Goal: Task Accomplishment & Management: Complete application form

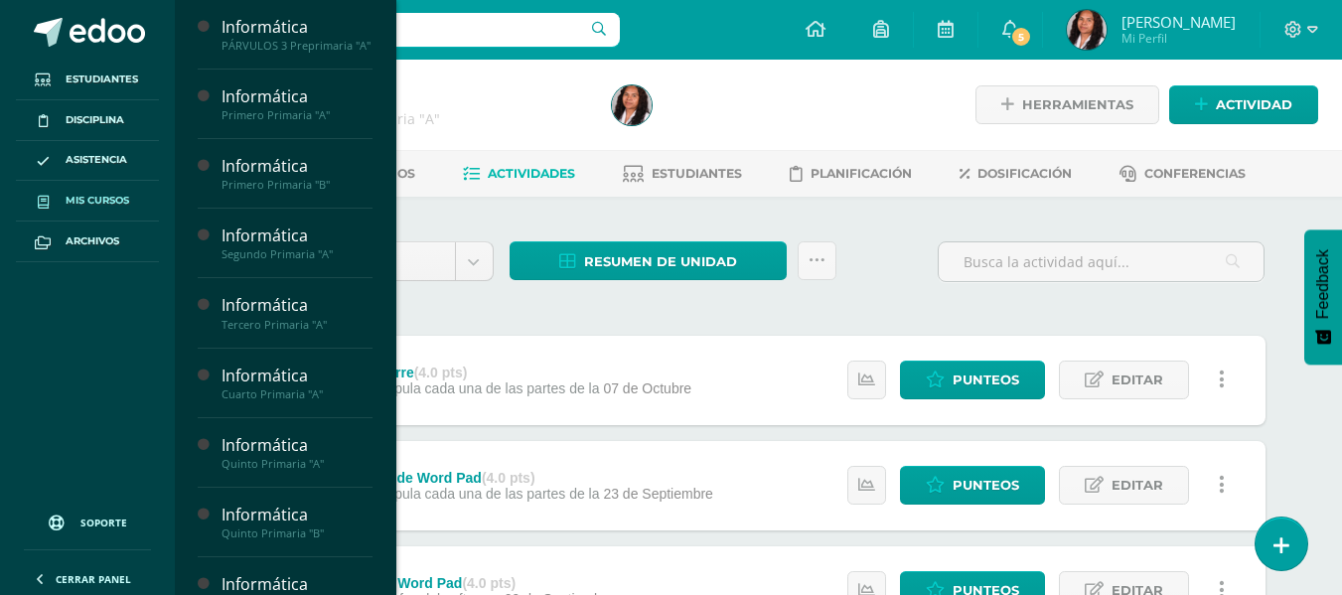
click at [80, 194] on span "Mis cursos" at bounding box center [98, 201] width 64 height 16
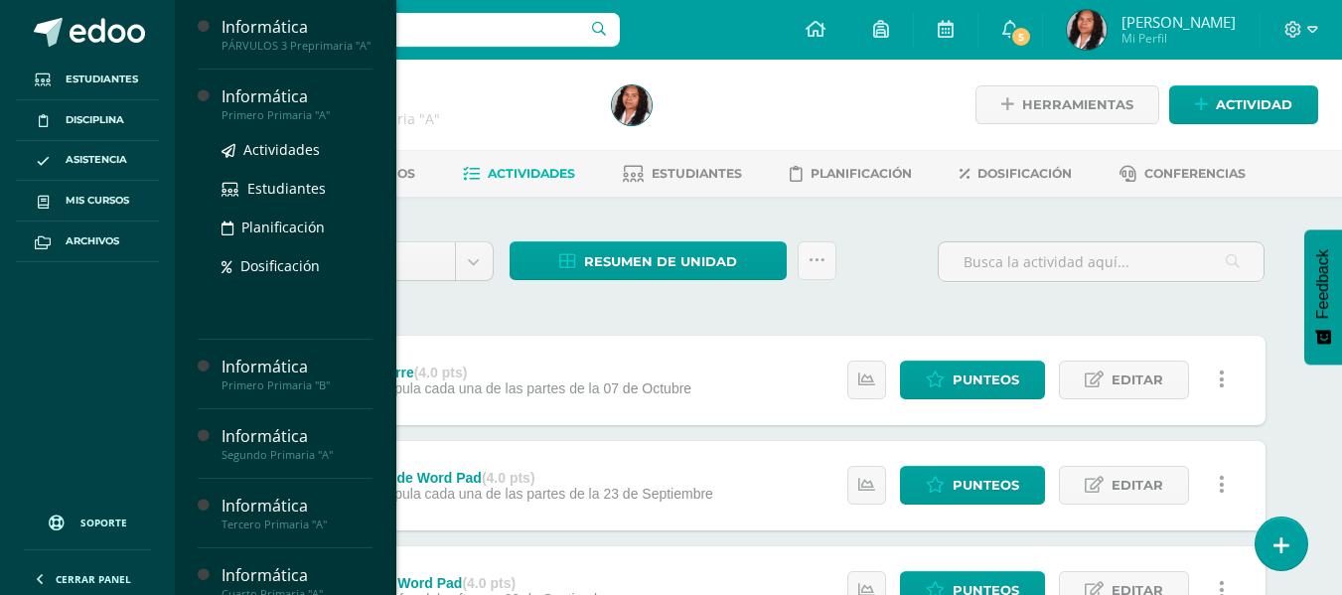
click at [284, 108] on div "Informática" at bounding box center [297, 96] width 151 height 23
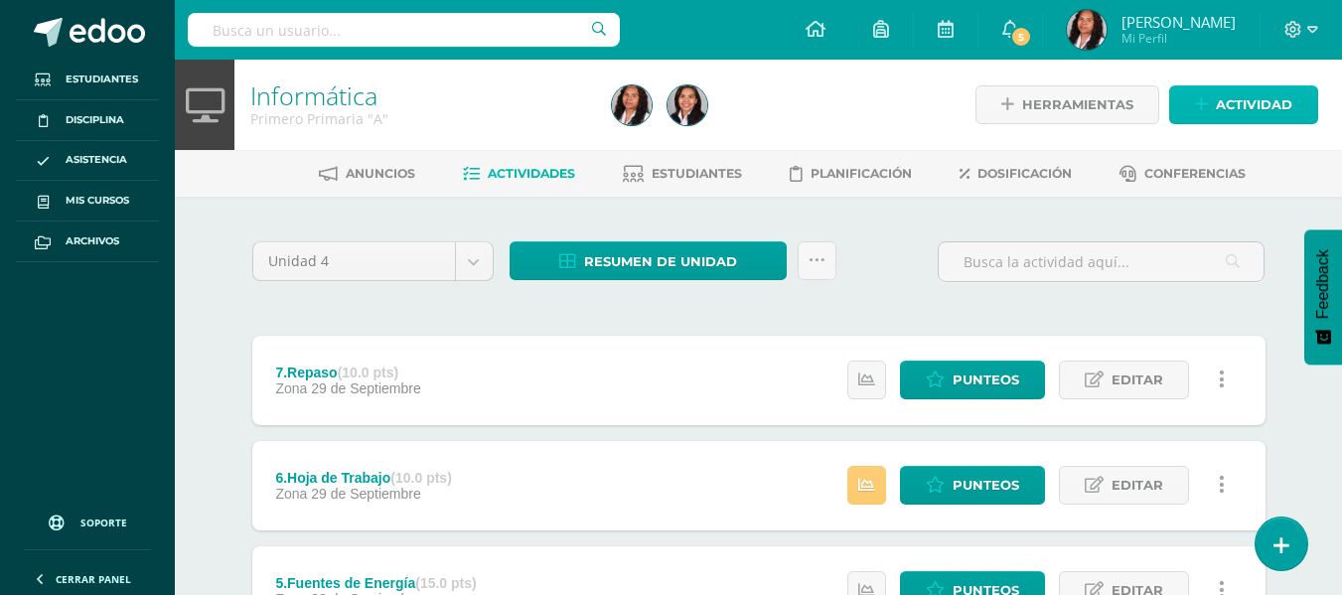
click at [1282, 102] on span "Actividad" at bounding box center [1254, 104] width 76 height 37
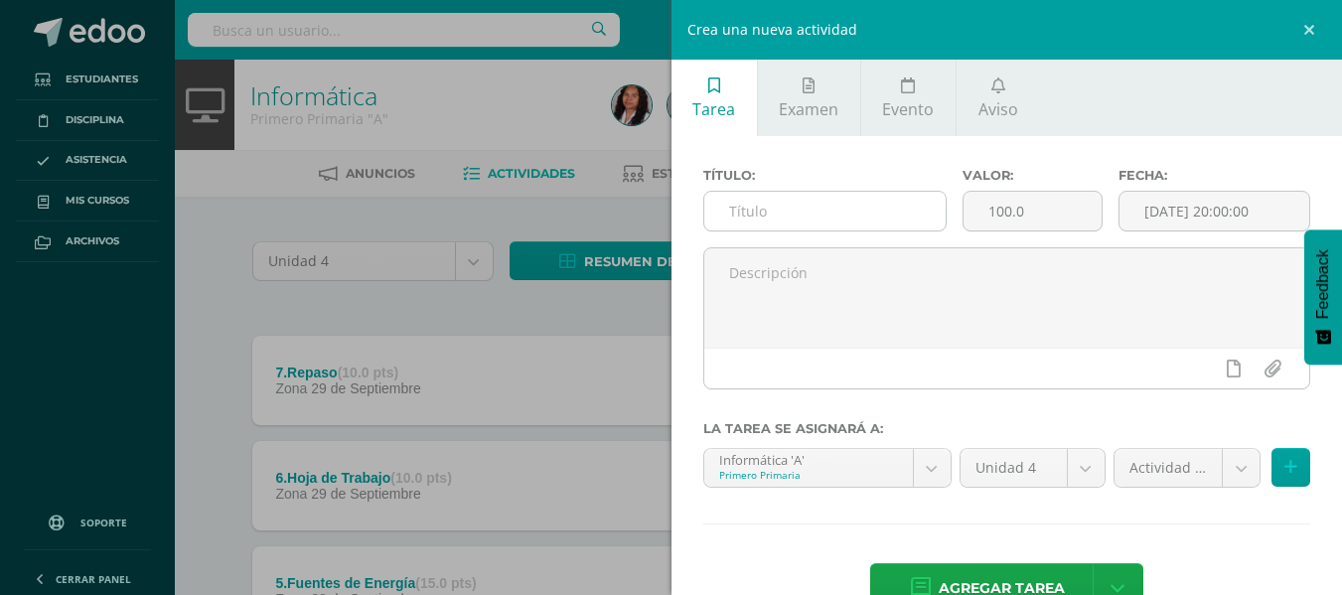
click at [729, 204] on input "text" at bounding box center [824, 211] width 241 height 39
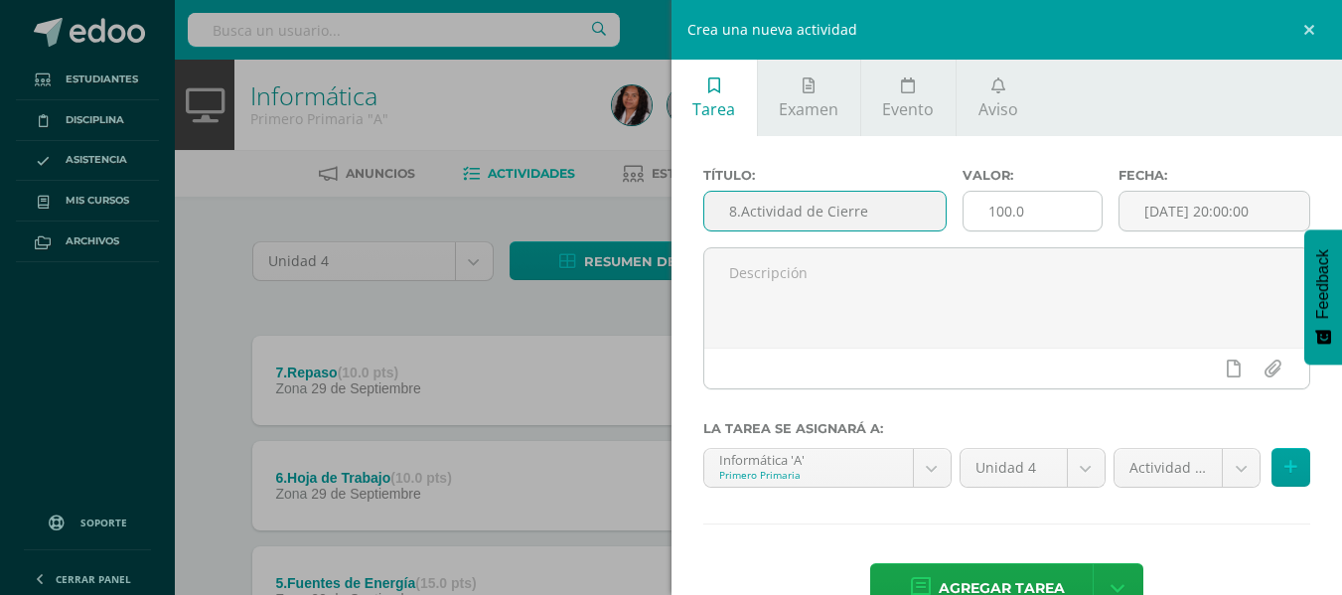
type input "8.Actividad de Cierre"
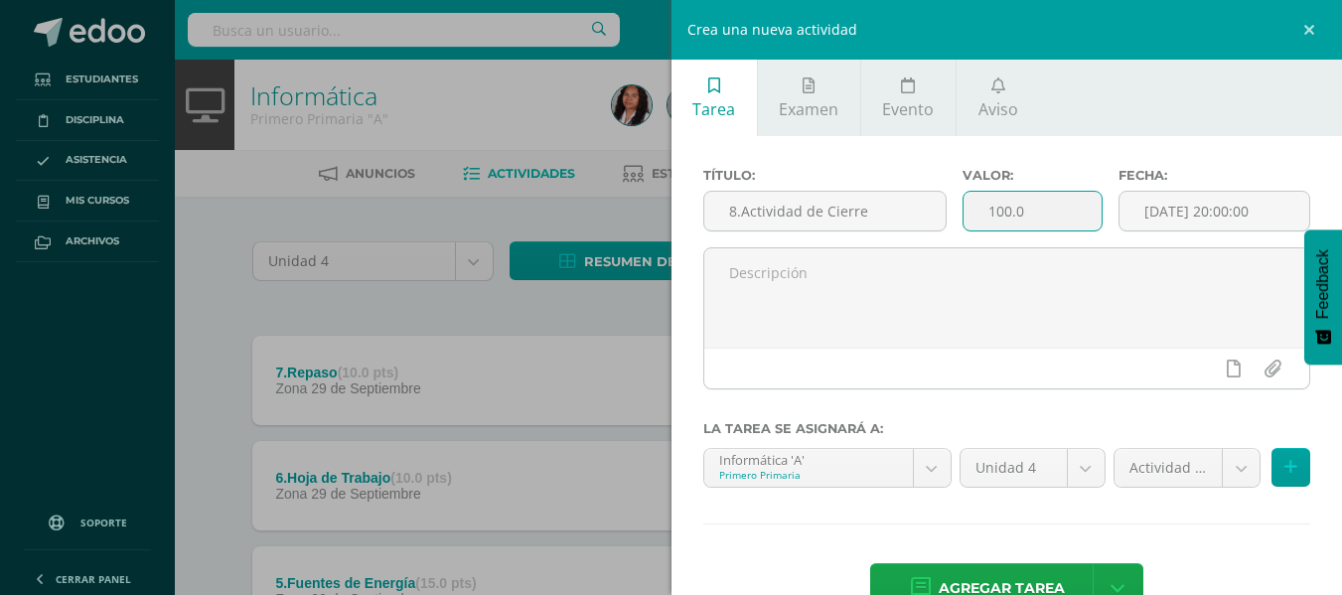
click at [1006, 216] on input "100.0" at bounding box center [1033, 211] width 138 height 39
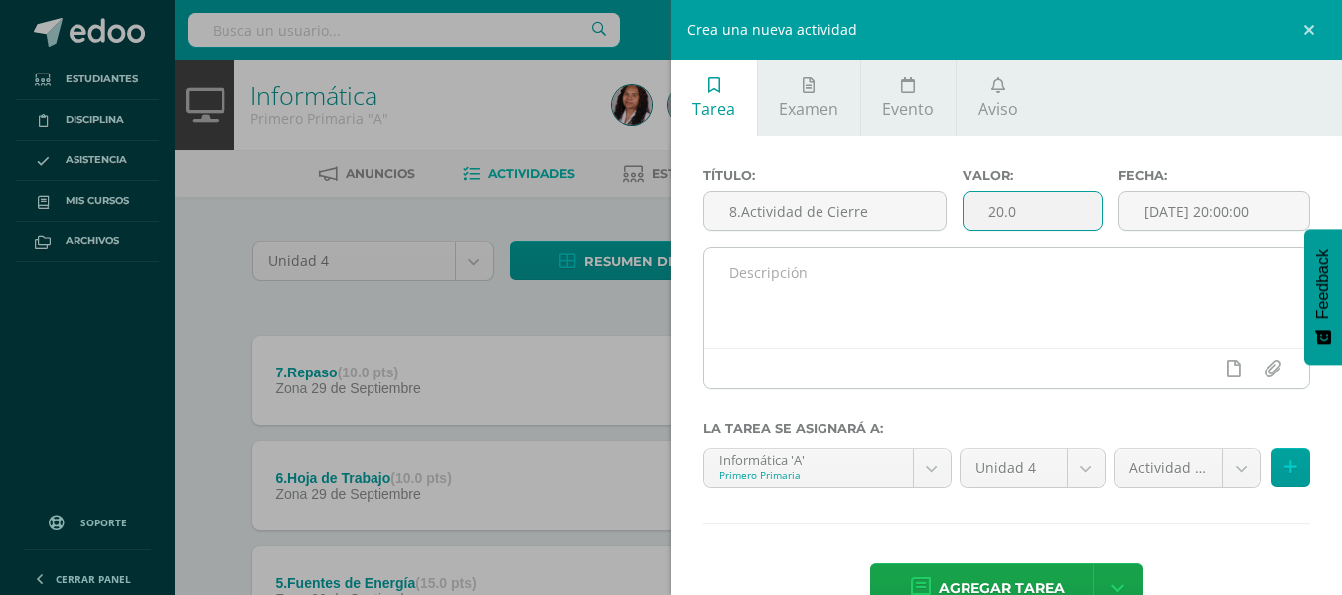
type input "20.0"
click at [1140, 278] on textarea at bounding box center [1007, 297] width 606 height 99
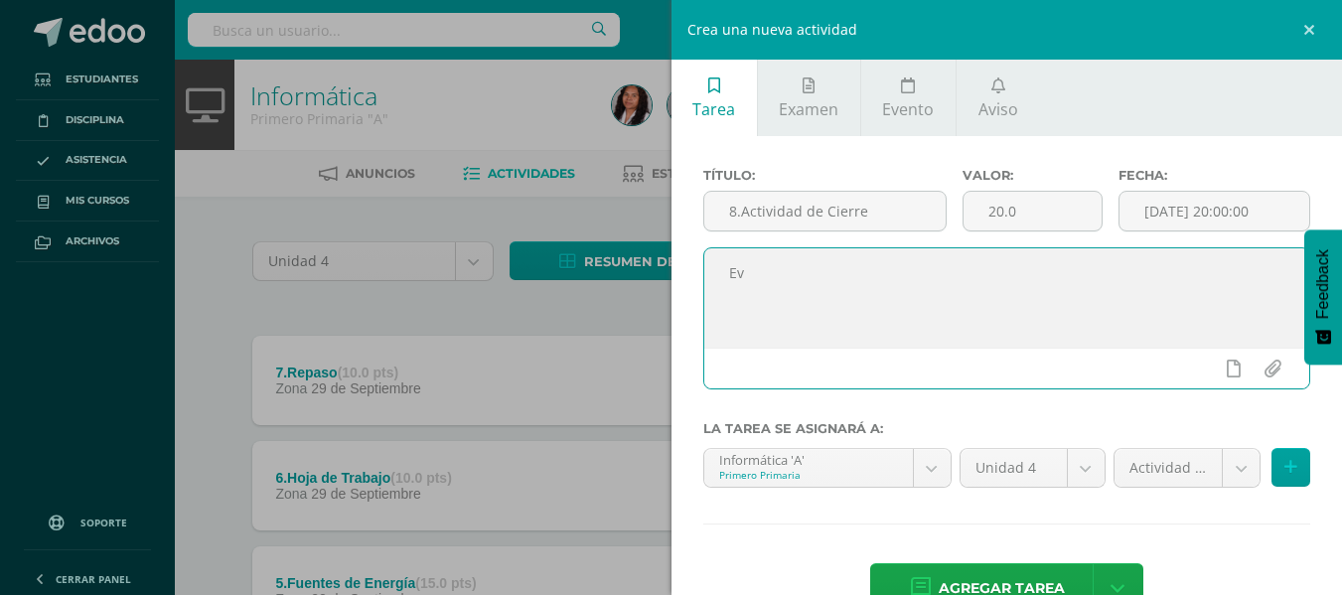
type textarea "E"
type textarea "Actividad de Cierre"
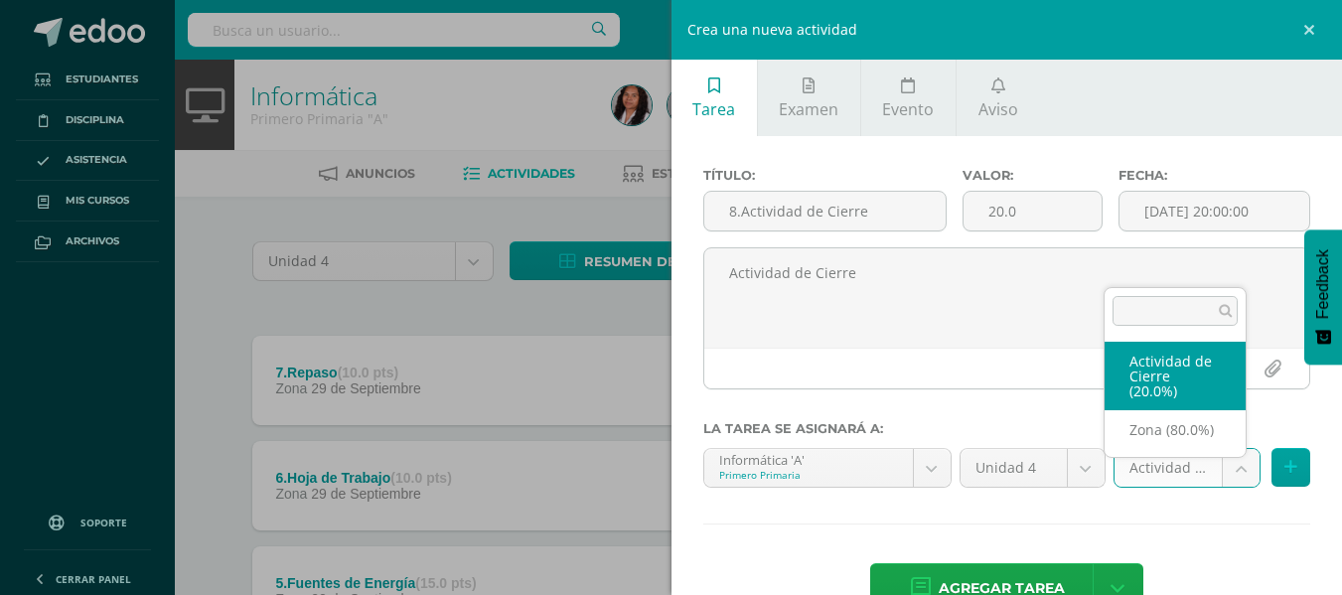
click at [1221, 472] on body "Estudiantes Disciplina Asistencia Mis cursos Archivos Soporte Ayuda Reportar un…" at bounding box center [671, 594] width 1342 height 1189
select select "106467"
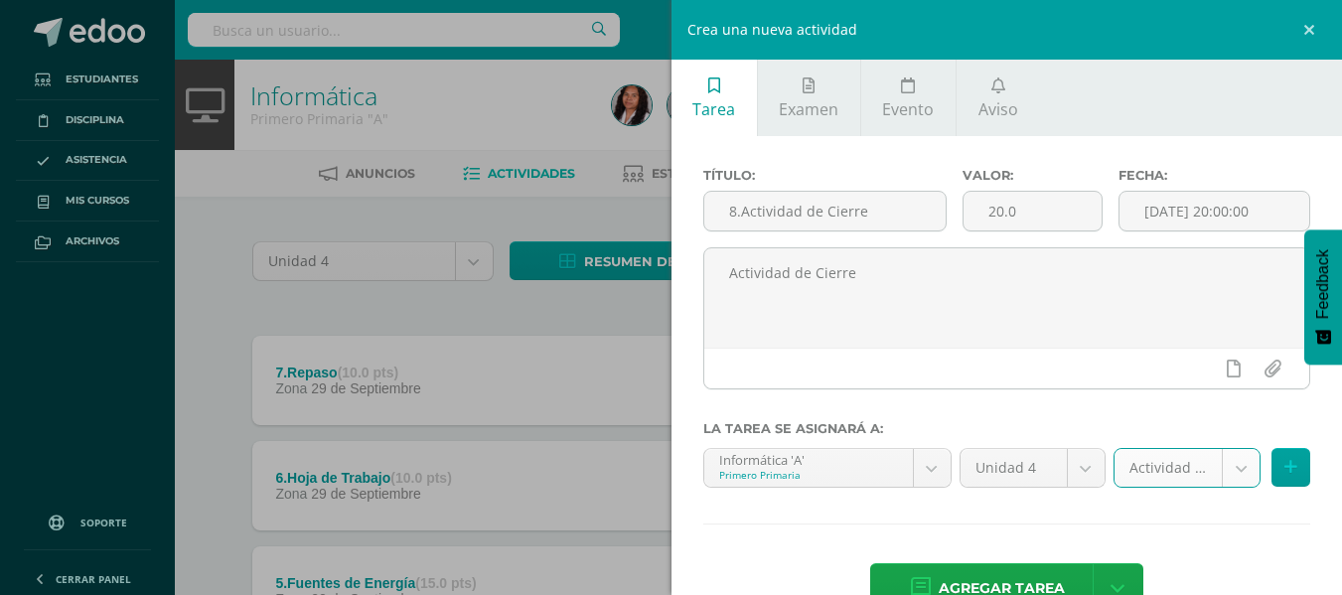
scroll to position [55, 0]
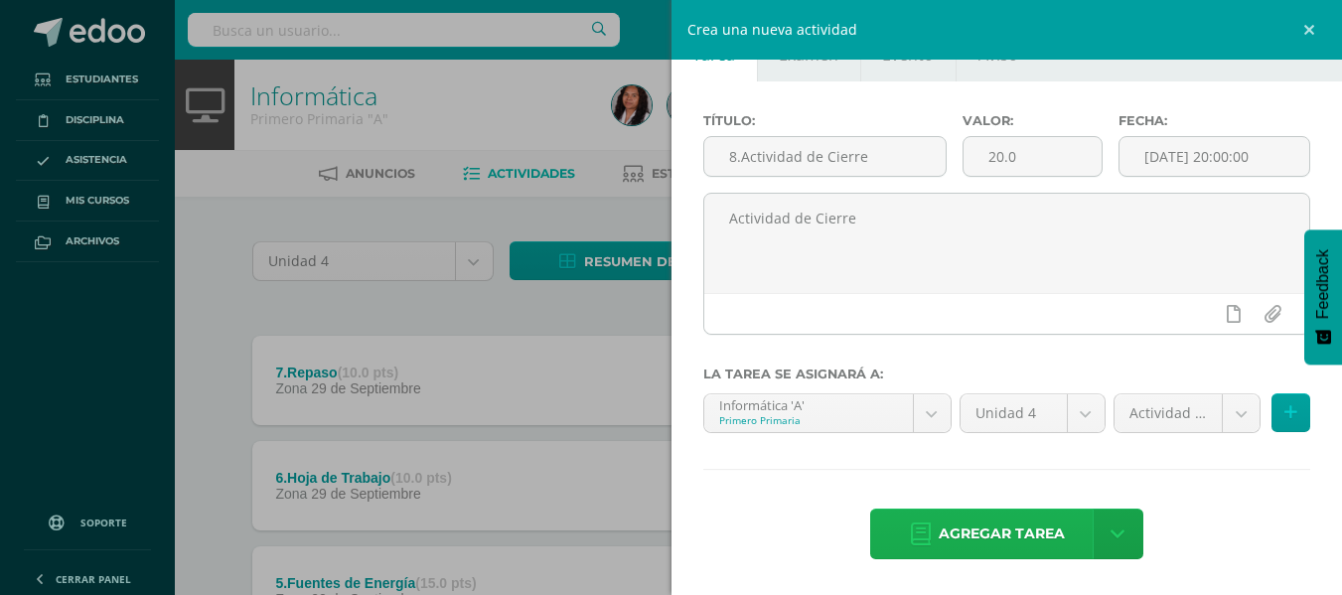
click at [1016, 531] on span "Agregar tarea" at bounding box center [1002, 534] width 126 height 49
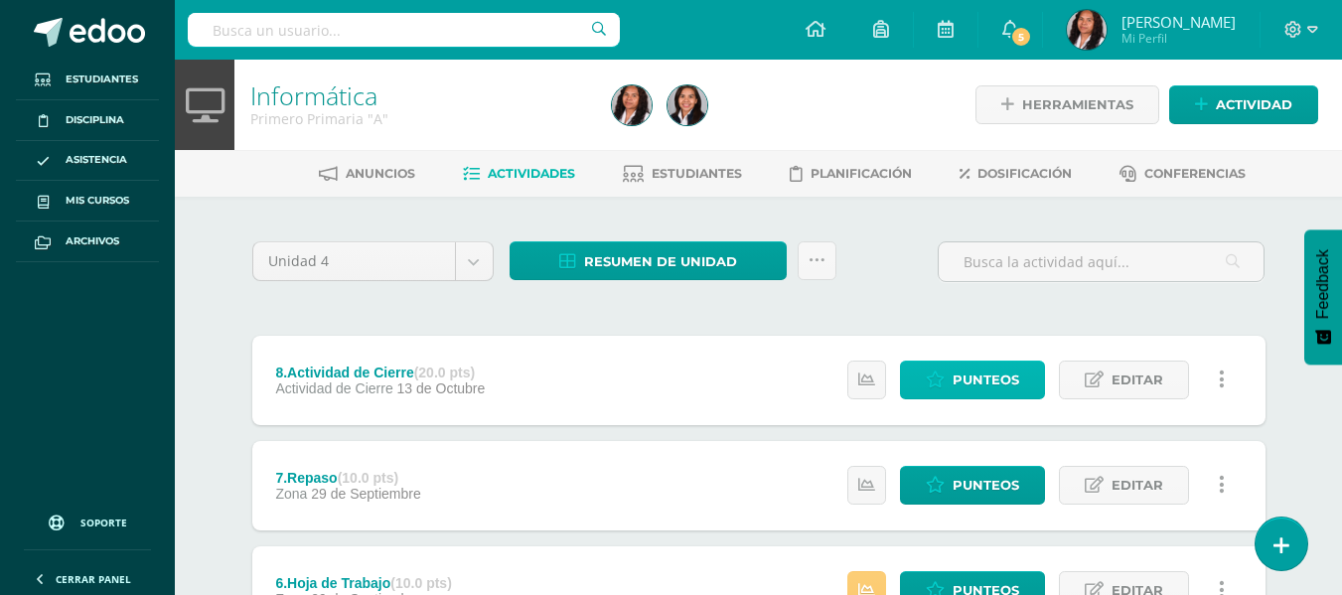
click at [1033, 379] on link "Punteos" at bounding box center [972, 380] width 145 height 39
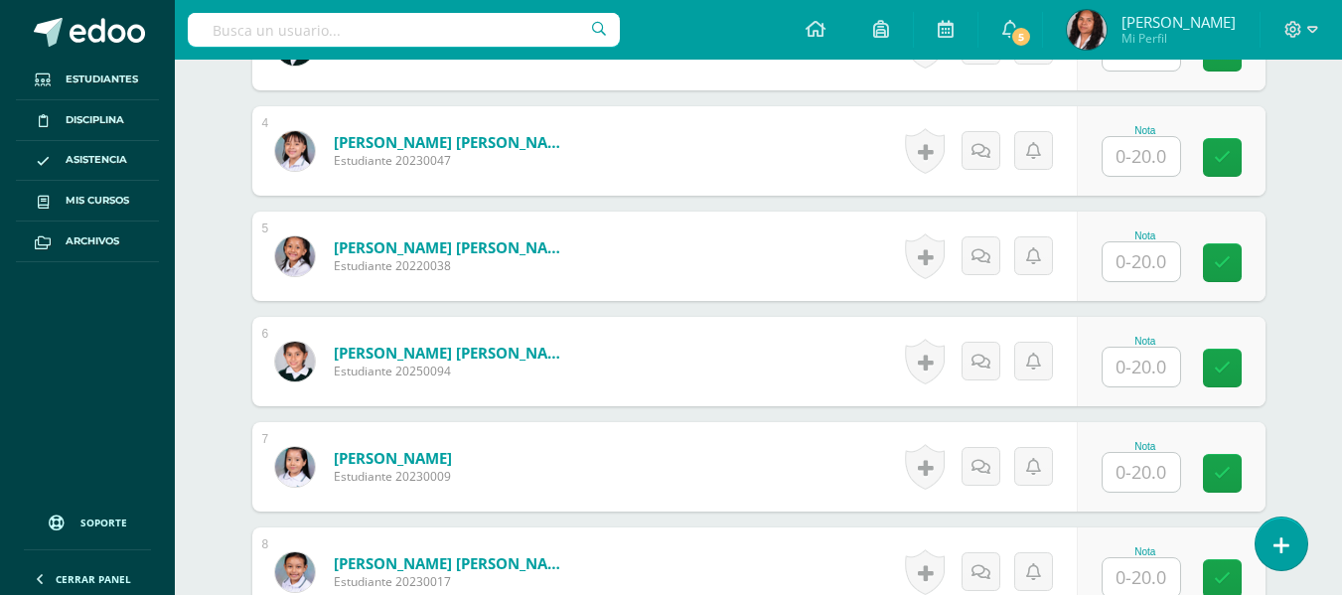
scroll to position [920, 0]
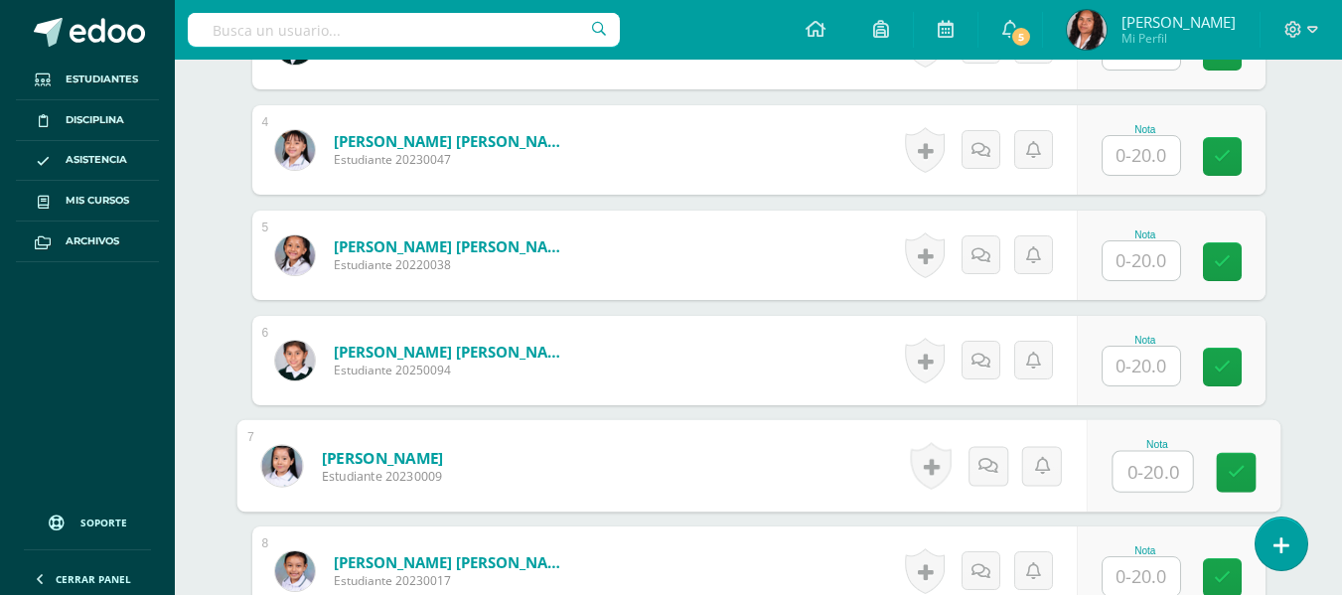
click at [1125, 476] on input "text" at bounding box center [1152, 472] width 79 height 40
type input "20"
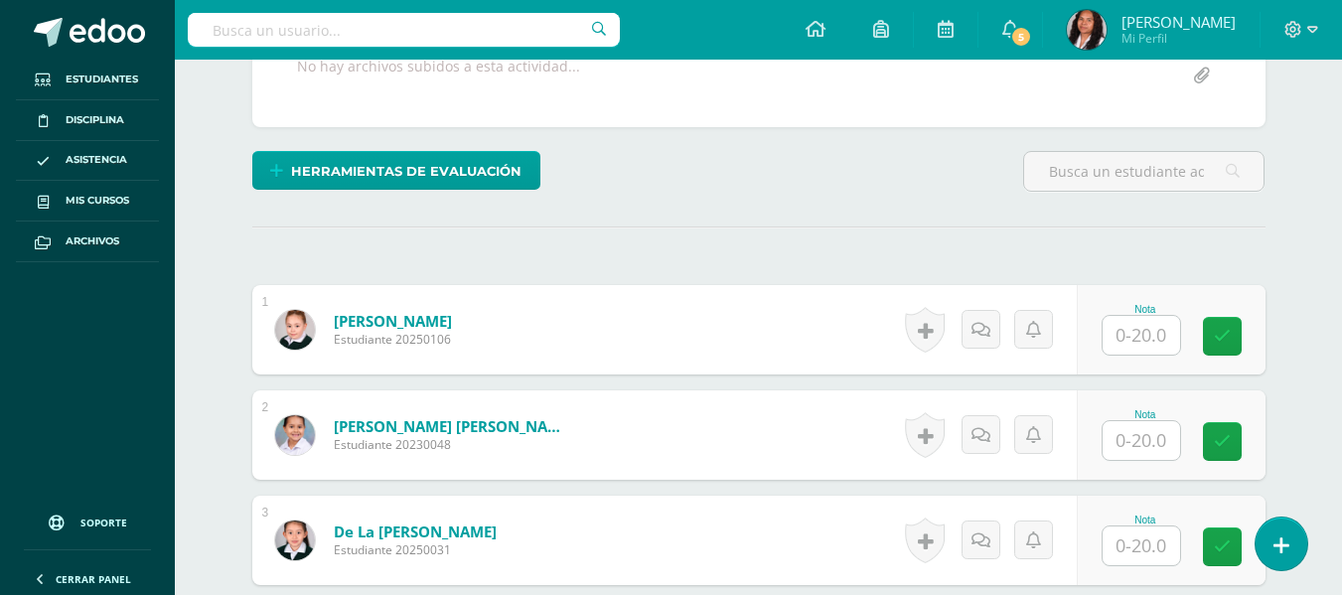
scroll to position [0, 0]
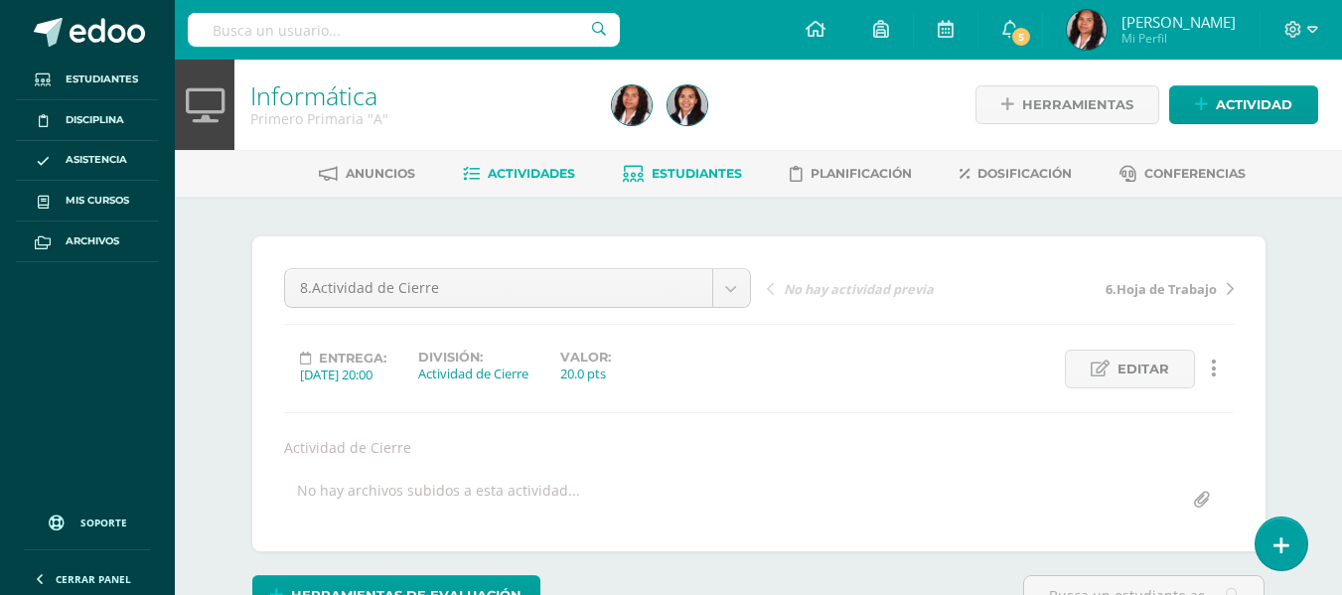
click at [710, 172] on span "Estudiantes" at bounding box center [697, 173] width 90 height 15
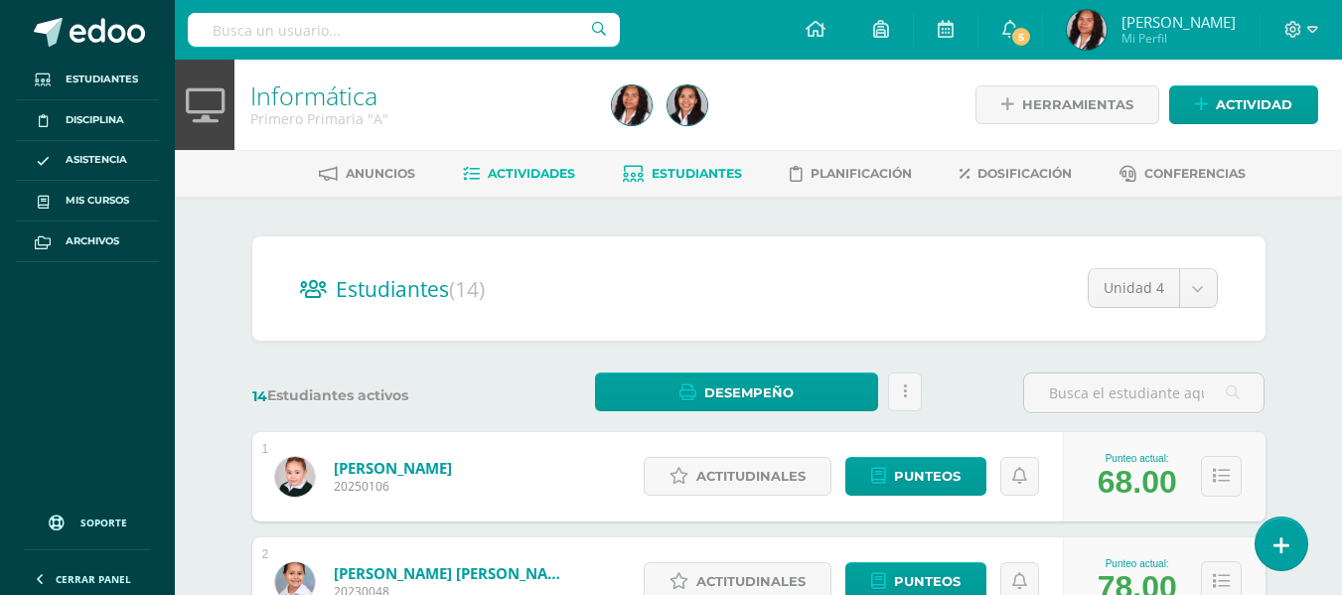
click at [501, 175] on span "Actividades" at bounding box center [531, 173] width 87 height 15
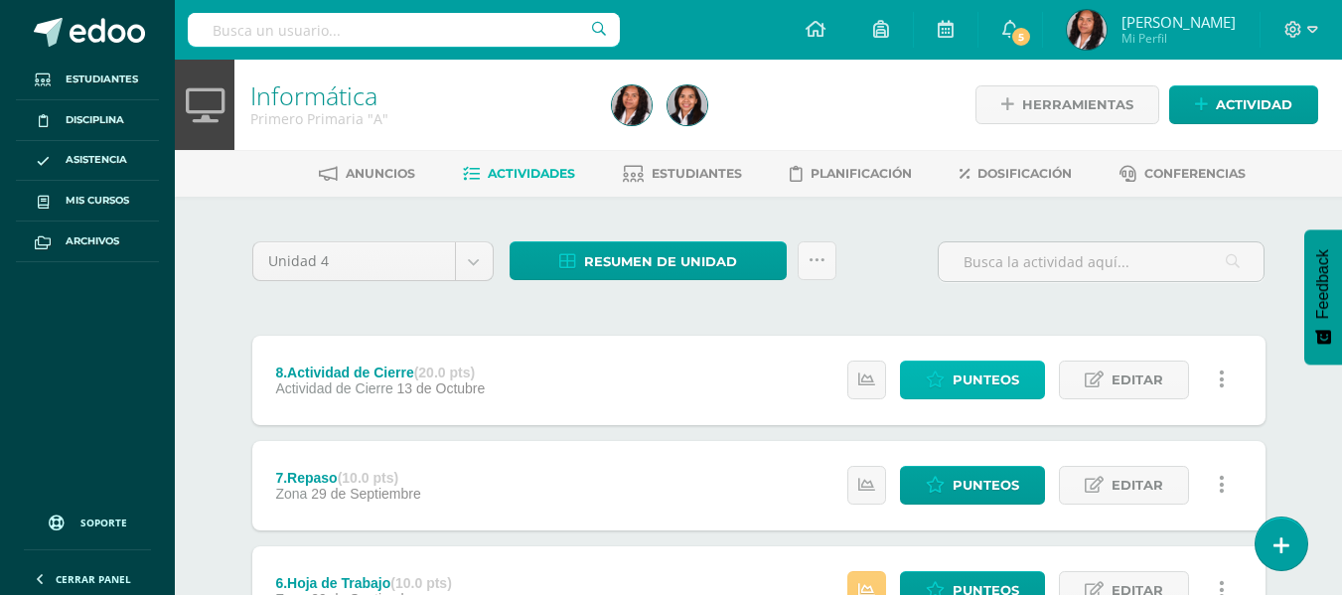
click at [979, 370] on span "Punteos" at bounding box center [986, 380] width 67 height 37
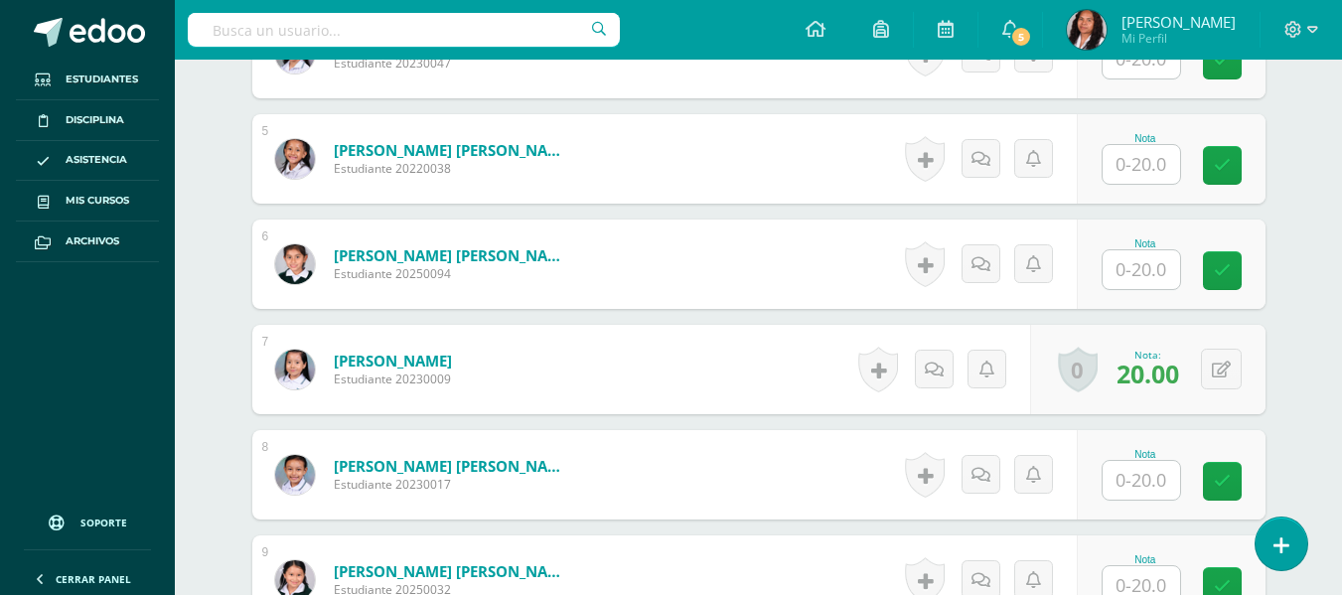
scroll to position [1024, 0]
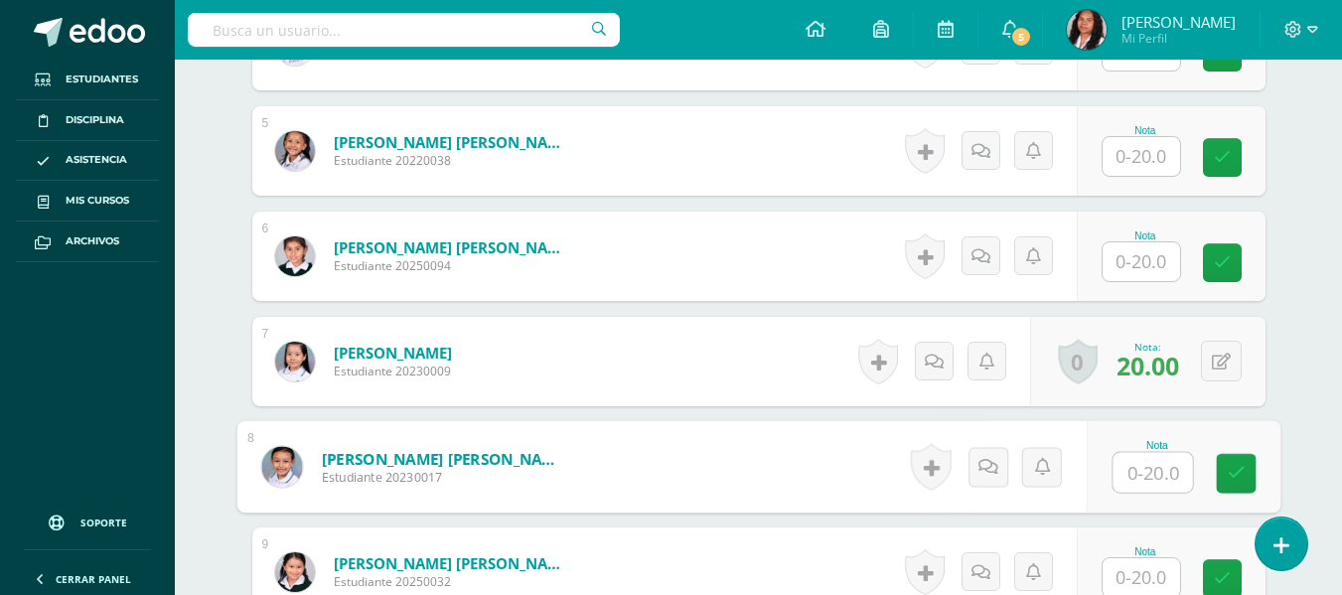
click at [1131, 472] on input "text" at bounding box center [1152, 473] width 79 height 40
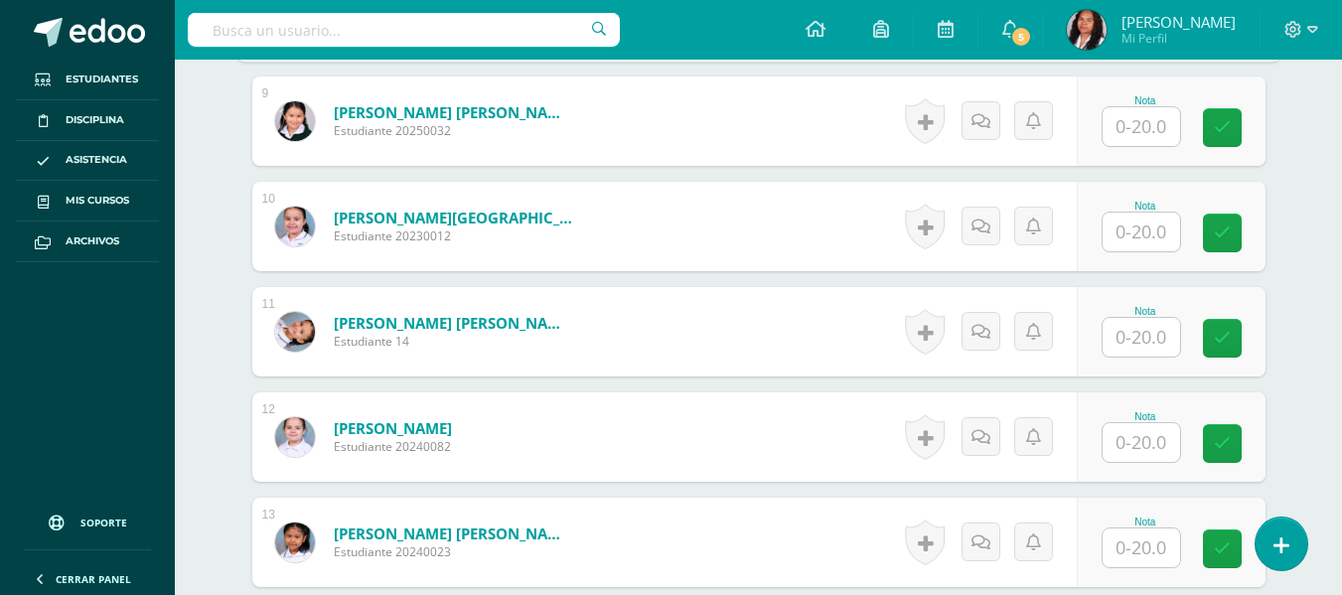
scroll to position [1720, 0]
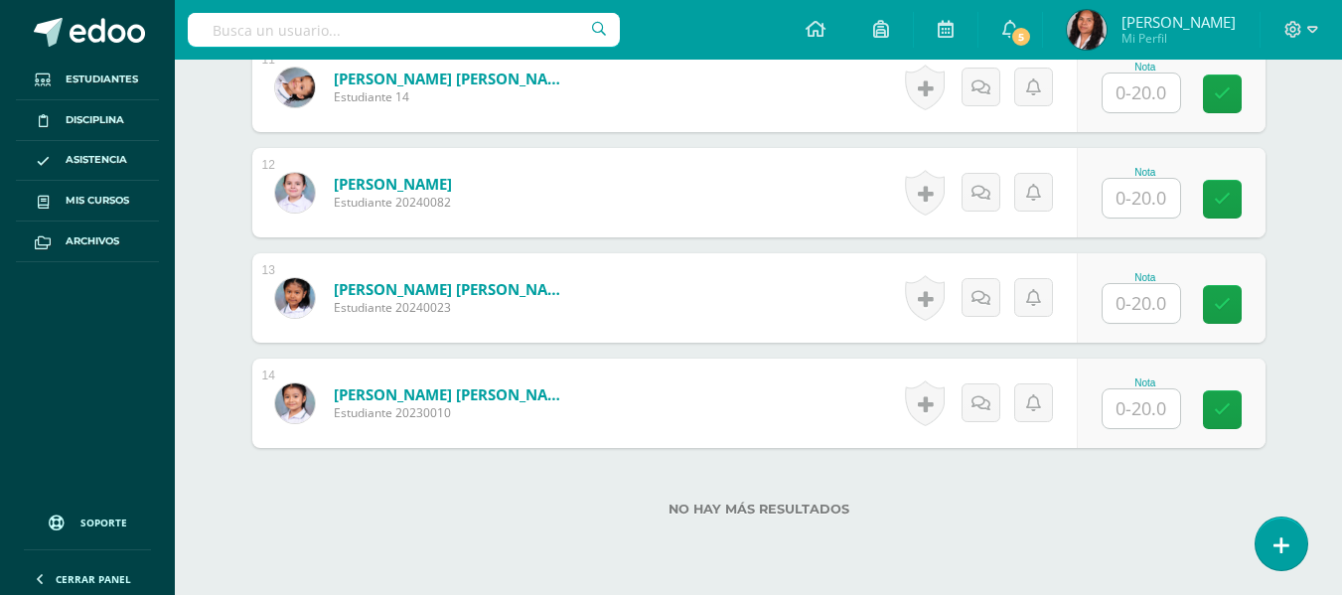
type input "20"
click at [1137, 410] on input "text" at bounding box center [1152, 409] width 79 height 40
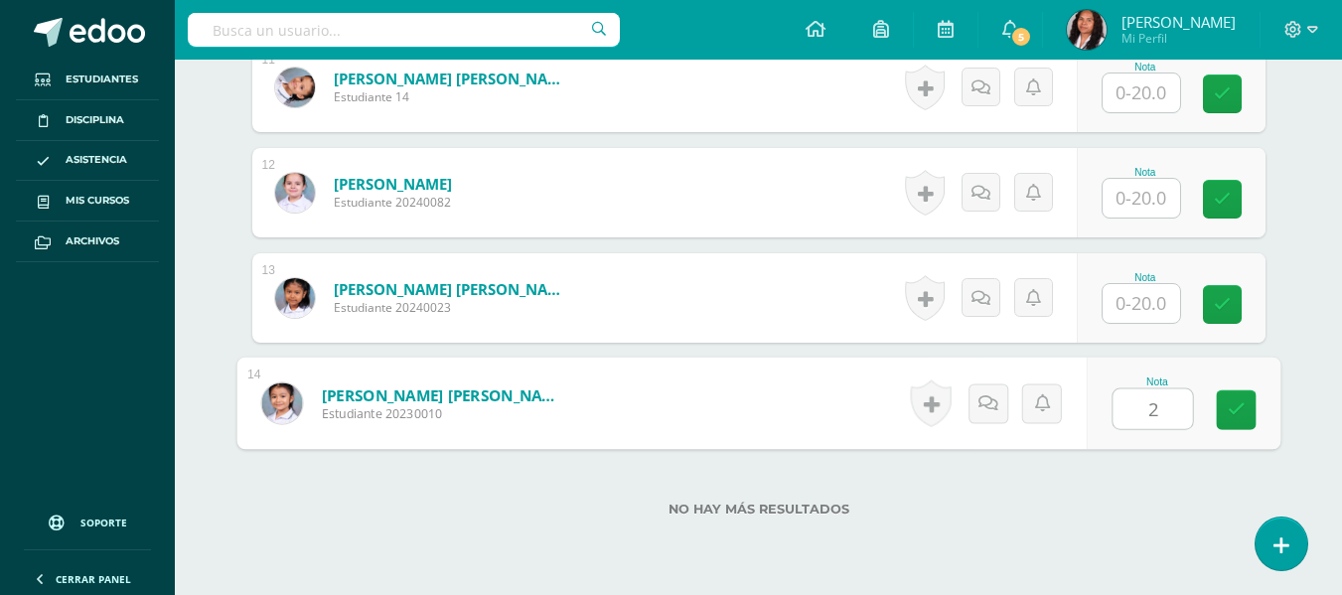
type input "20"
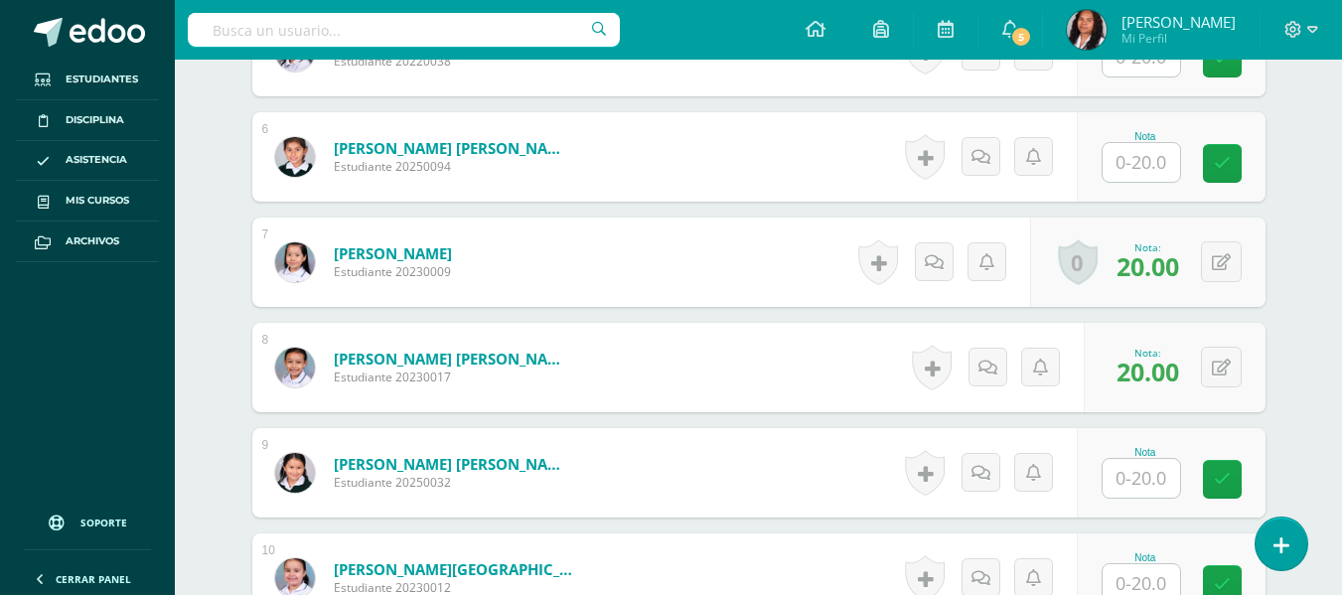
scroll to position [527, 0]
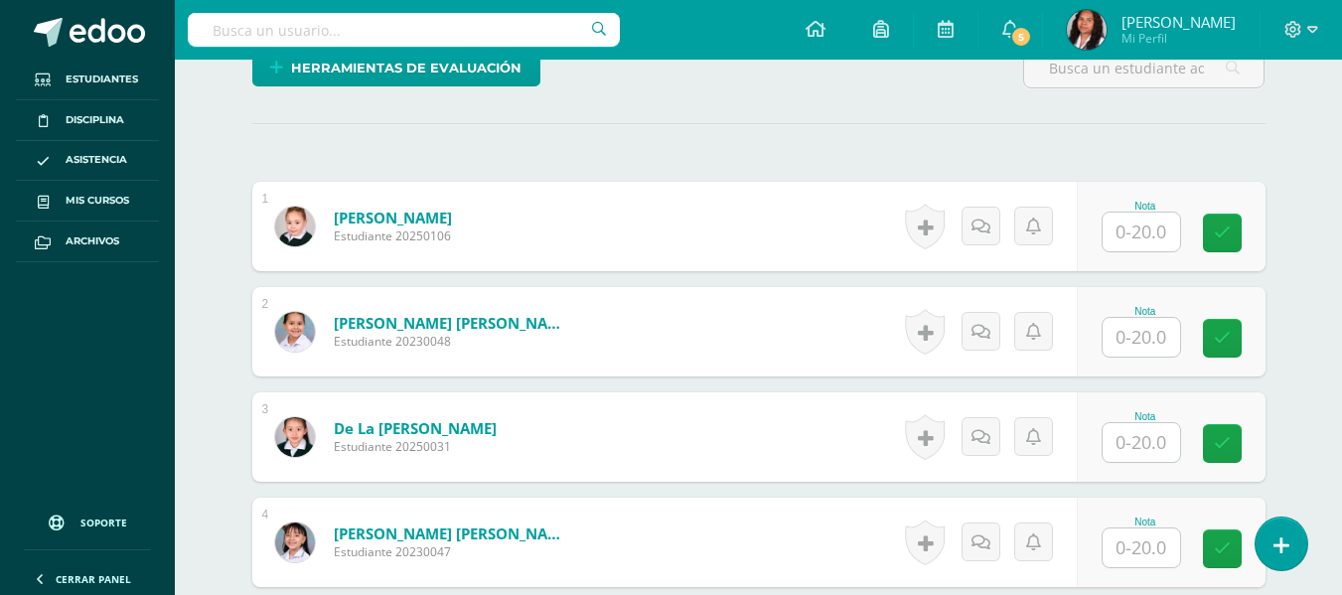
click at [1154, 338] on input "text" at bounding box center [1141, 337] width 77 height 39
type input "20"
click at [1147, 234] on input "text" at bounding box center [1141, 232] width 77 height 39
